Goal: Task Accomplishment & Management: Complete application form

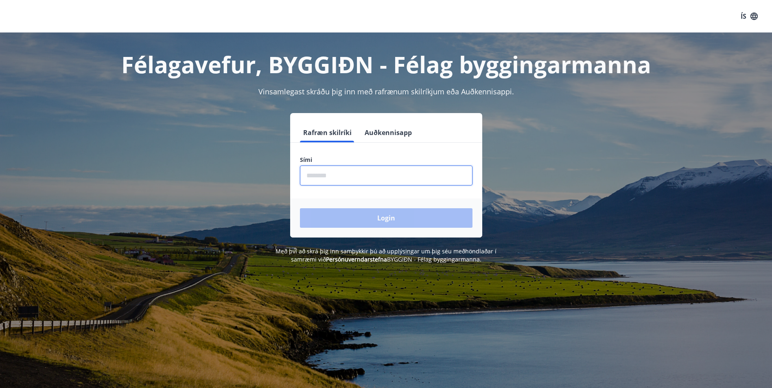
click at [346, 175] on input "phone" at bounding box center [386, 176] width 173 height 20
type input "********"
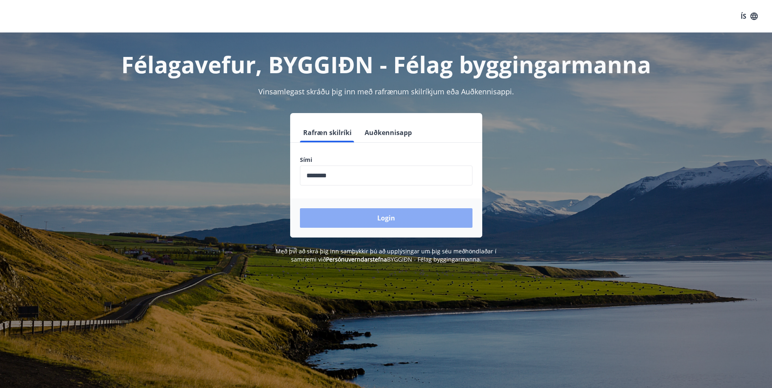
click at [375, 217] on button "Login" at bounding box center [386, 218] width 173 height 20
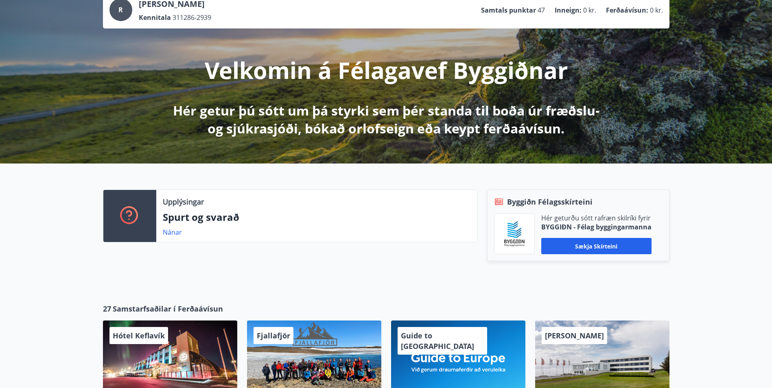
scroll to position [36, 0]
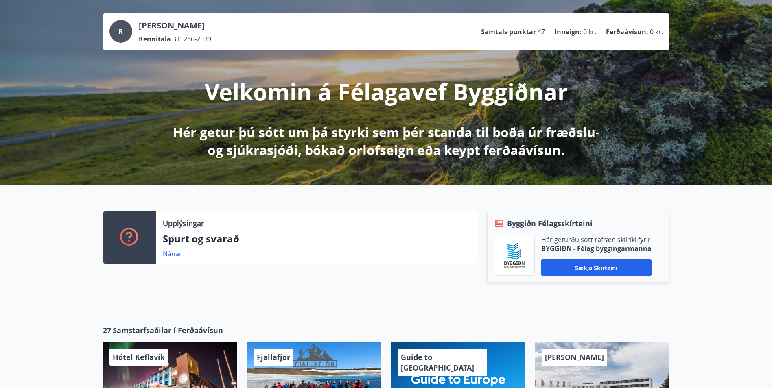
click at [681, 108] on div "R Rafal Jankowski Kennitala 311286-2939 Samtals punktar 47 Inneign : 0 kr. Ferð…" at bounding box center [386, 91] width 772 height 188
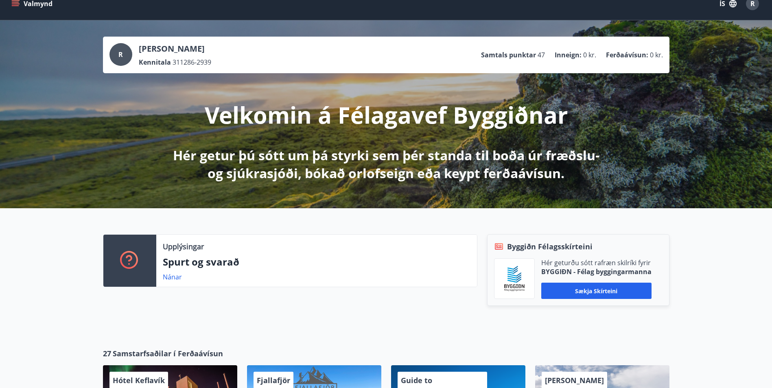
scroll to position [0, 0]
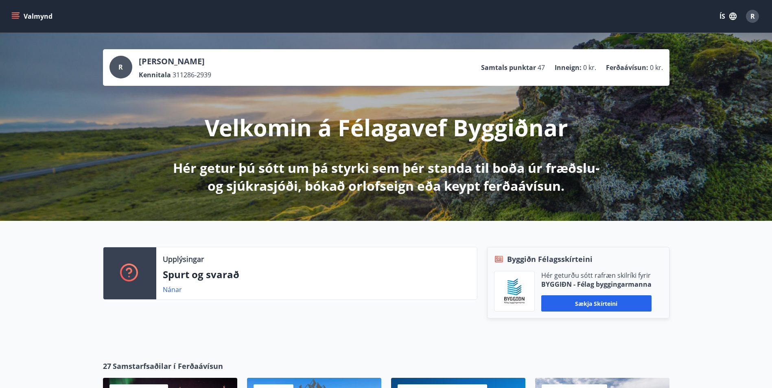
click at [734, 16] on icon "button" at bounding box center [732, 16] width 7 height 7
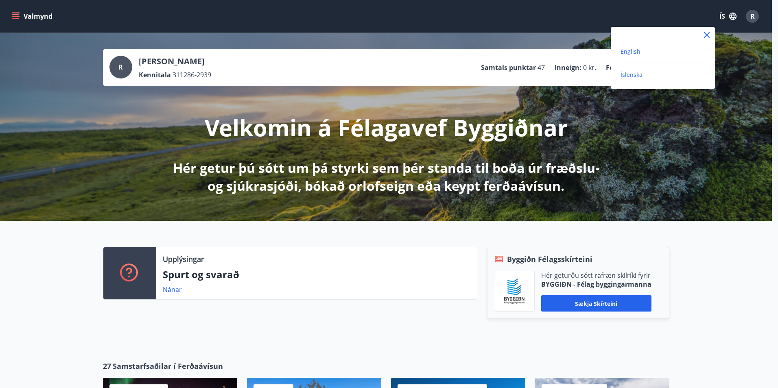
click at [632, 48] on span "English" at bounding box center [630, 52] width 20 height 8
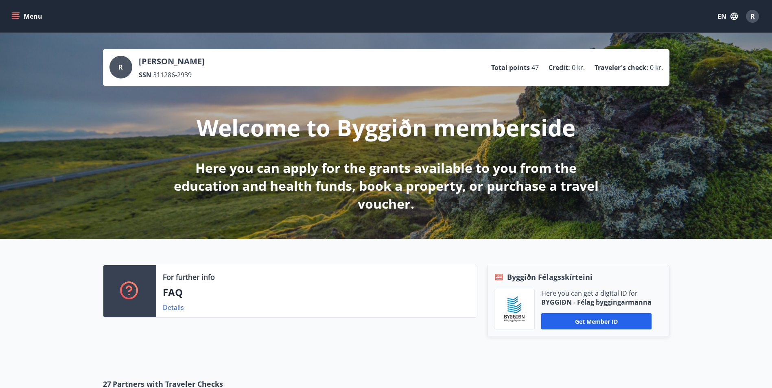
click at [15, 14] on icon "menu" at bounding box center [15, 16] width 8 height 8
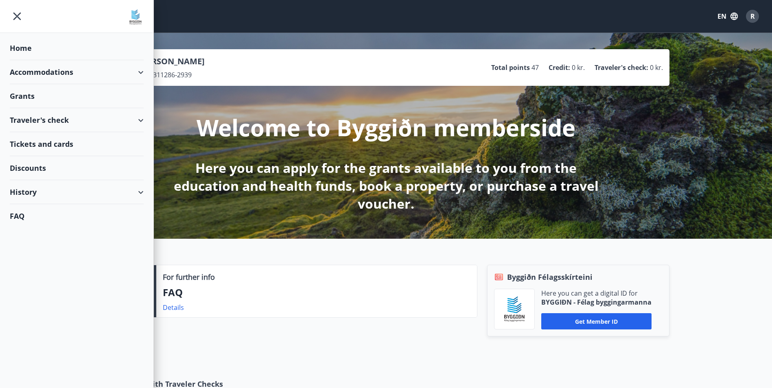
click at [29, 98] on div "Grants" at bounding box center [77, 96] width 134 height 24
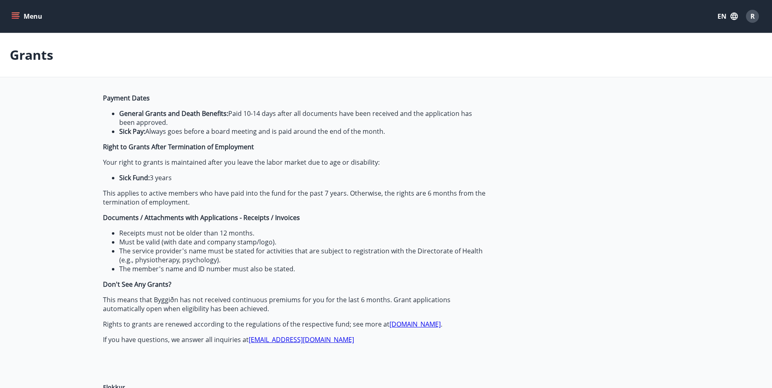
type input "***"
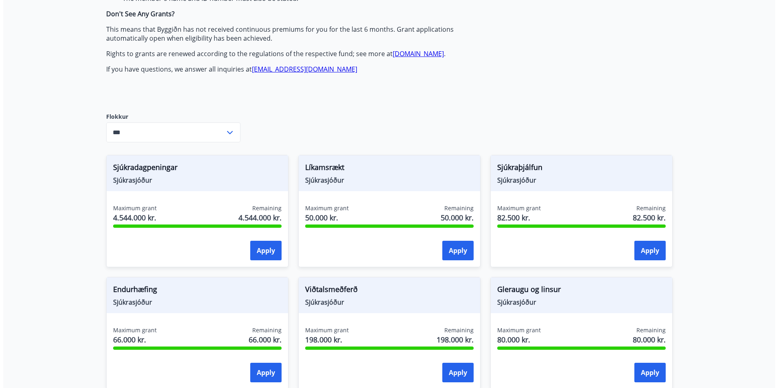
scroll to position [285, 0]
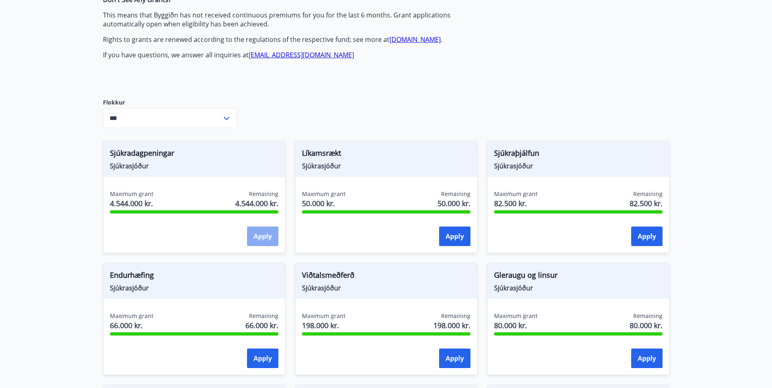
click at [261, 236] on button "Apply" at bounding box center [262, 237] width 31 height 20
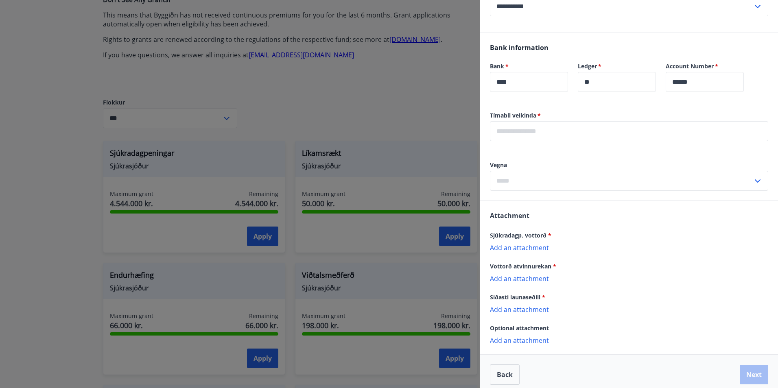
scroll to position [407, 0]
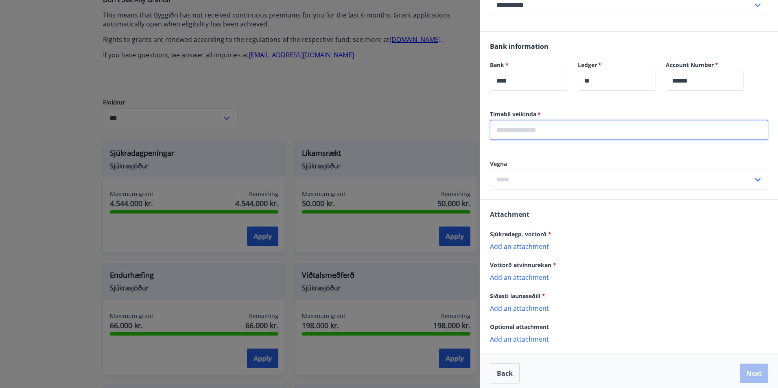
click at [534, 131] on input "text" at bounding box center [629, 130] width 278 height 20
click at [526, 129] on input "text" at bounding box center [629, 130] width 278 height 20
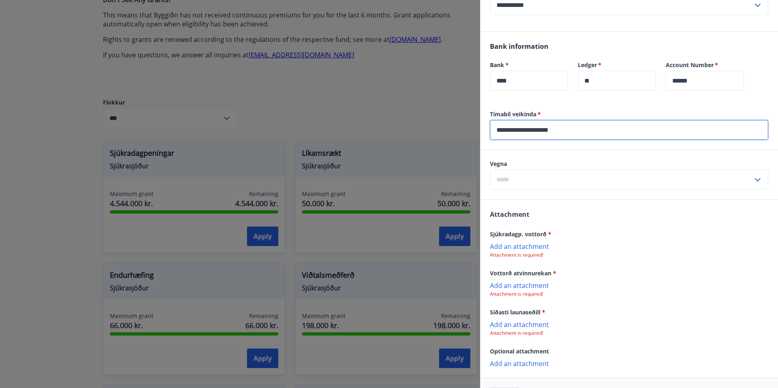
click at [529, 130] on input "**********" at bounding box center [629, 130] width 278 height 20
click at [534, 129] on input "**********" at bounding box center [629, 130] width 278 height 20
type input "**********"
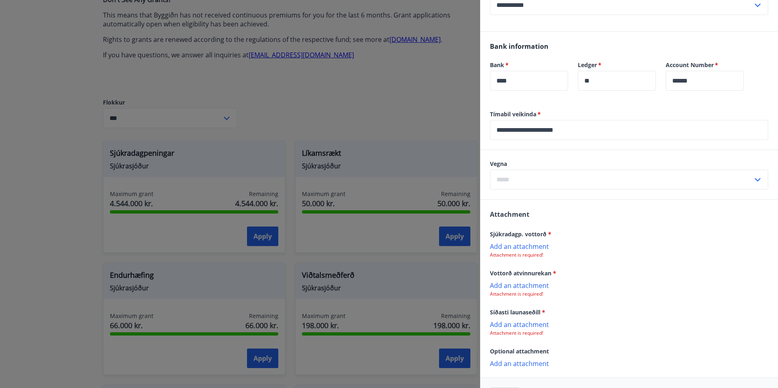
click at [755, 179] on icon at bounding box center [758, 179] width 6 height 3
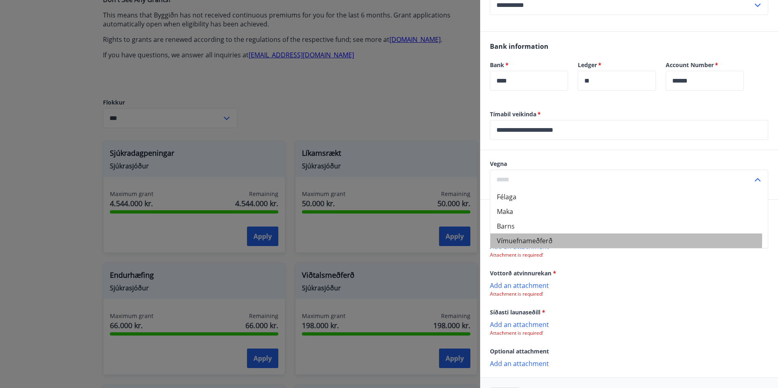
click at [553, 240] on li "Vímuefnameðferð" at bounding box center [628, 241] width 277 height 15
type input "**********"
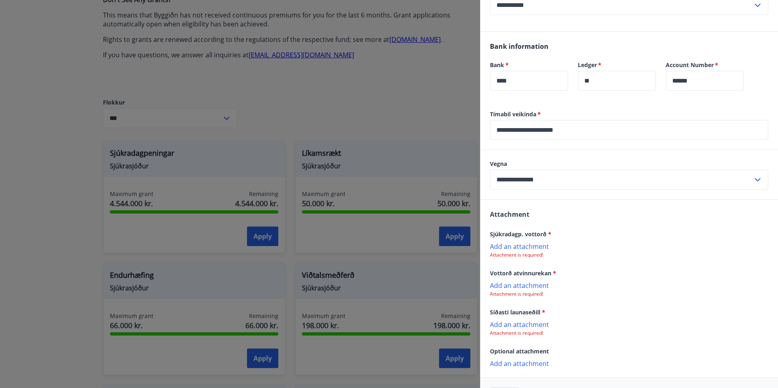
click at [529, 246] on p "Add an attachment" at bounding box center [629, 246] width 278 height 8
click at [520, 326] on p "Add an attachment" at bounding box center [629, 325] width 278 height 8
click at [513, 325] on p "Add an attachment" at bounding box center [629, 325] width 278 height 8
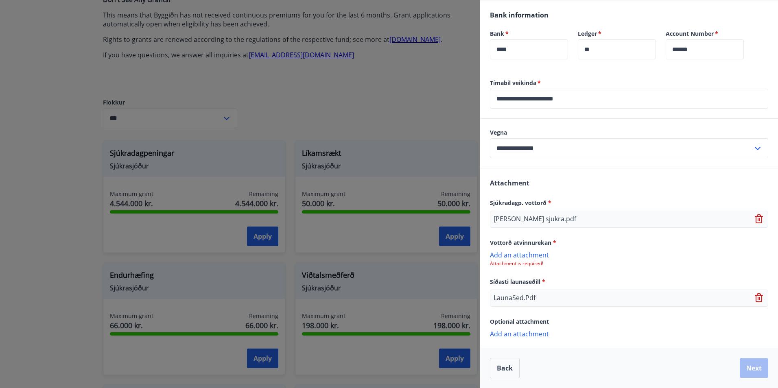
click at [525, 255] on p "Add an attachment" at bounding box center [629, 255] width 278 height 8
click at [529, 258] on p "Add an attachment" at bounding box center [629, 255] width 278 height 8
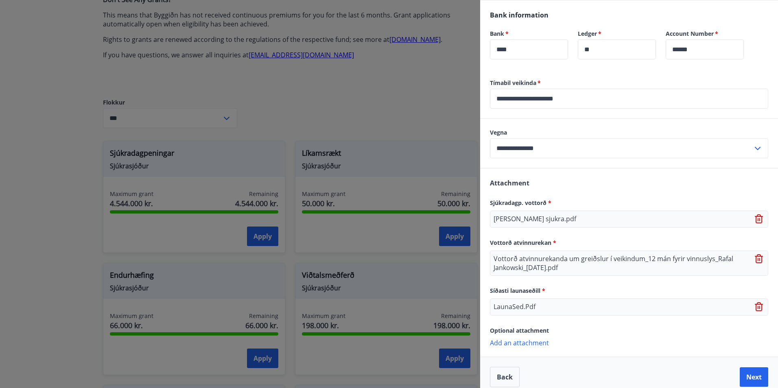
click at [522, 343] on p "Add an attachment" at bounding box center [629, 343] width 278 height 8
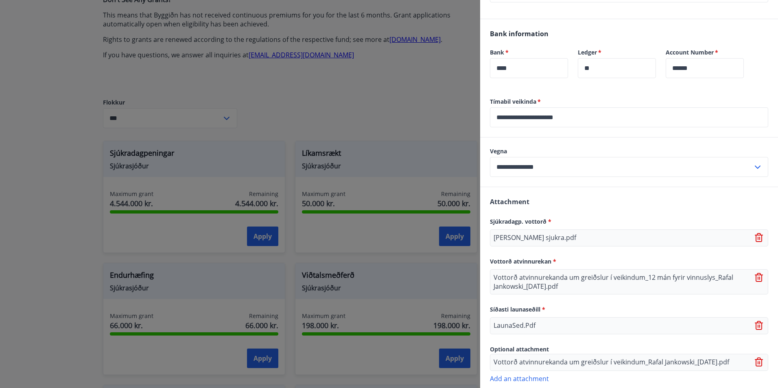
scroll to position [464, 0]
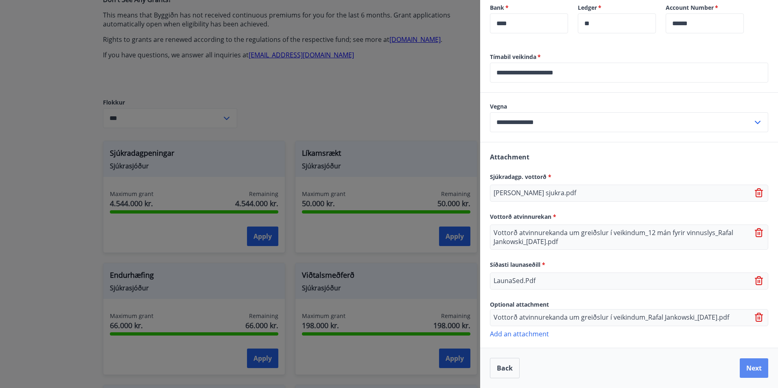
click at [749, 371] on button "Next" at bounding box center [754, 368] width 28 height 20
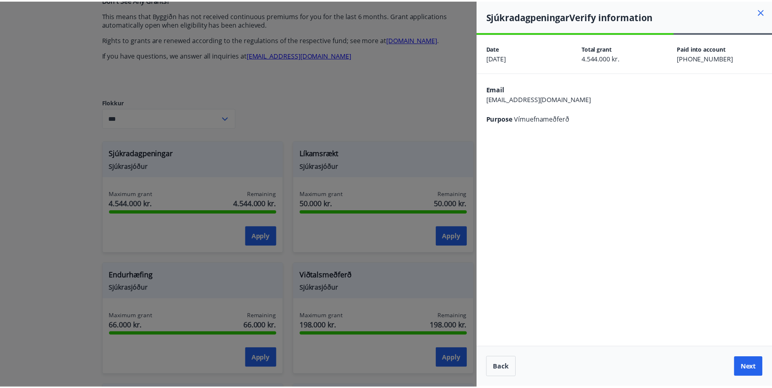
scroll to position [0, 0]
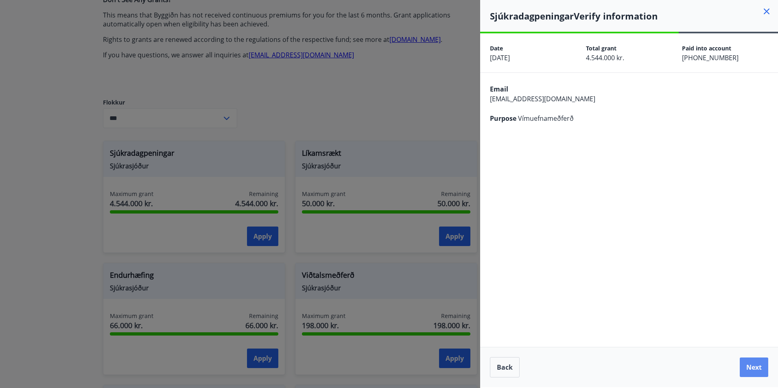
click at [755, 371] on button "Next" at bounding box center [754, 368] width 28 height 20
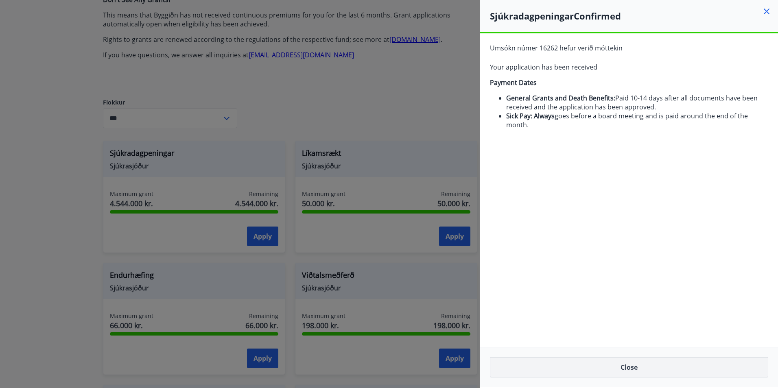
click at [643, 365] on button "Close" at bounding box center [629, 367] width 278 height 20
